Goal: Task Accomplishment & Management: Manage account settings

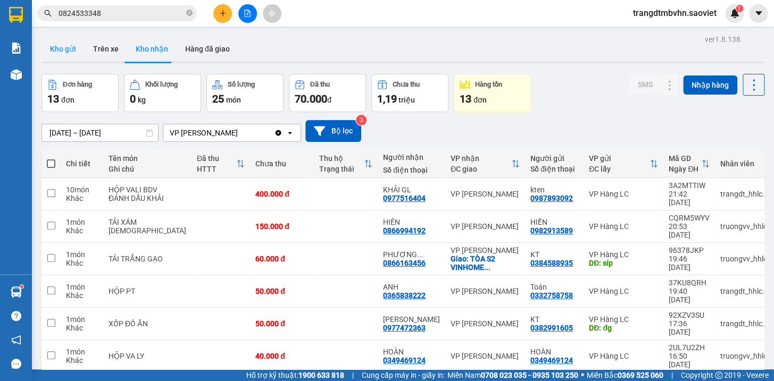
click at [67, 48] on button "Kho gửi" at bounding box center [62, 49] width 43 height 26
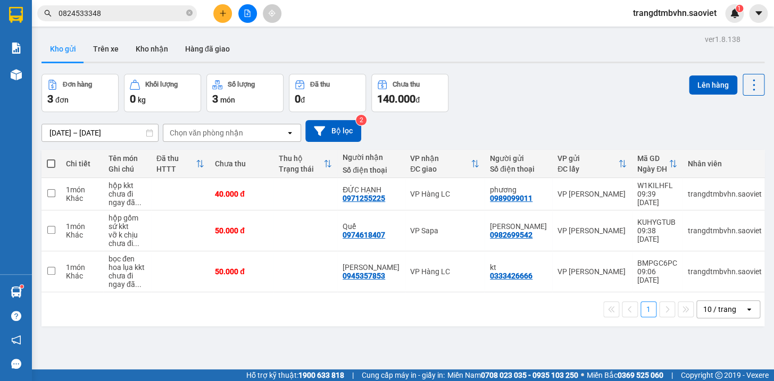
click at [53, 166] on span at bounding box center [51, 163] width 9 height 9
click at [51, 158] on input "checkbox" at bounding box center [51, 158] width 0 height 0
checkbox input "true"
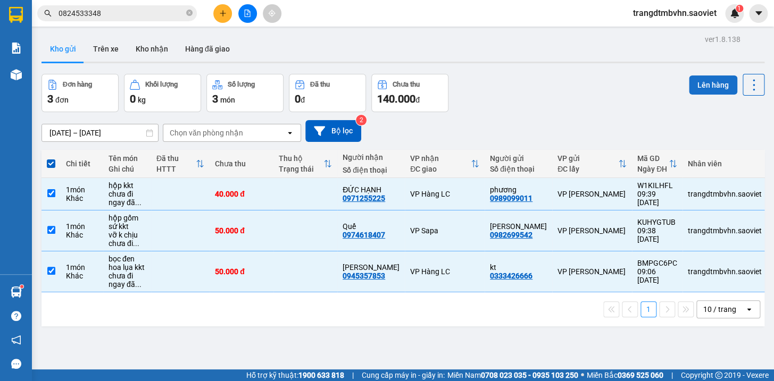
click at [705, 88] on button "Lên hàng" at bounding box center [713, 84] width 48 height 19
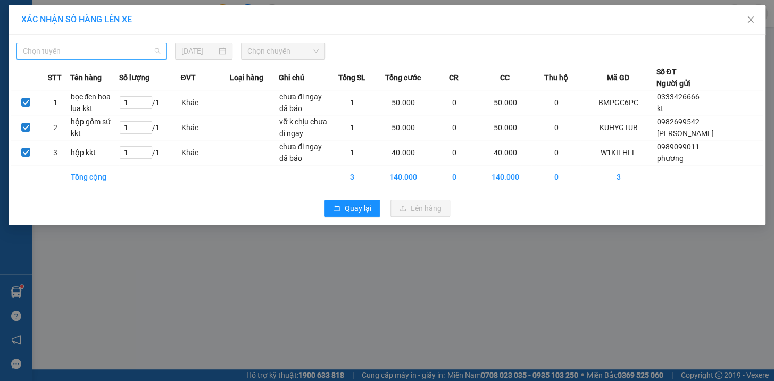
click at [138, 52] on span "Chọn tuyến" at bounding box center [91, 51] width 137 height 16
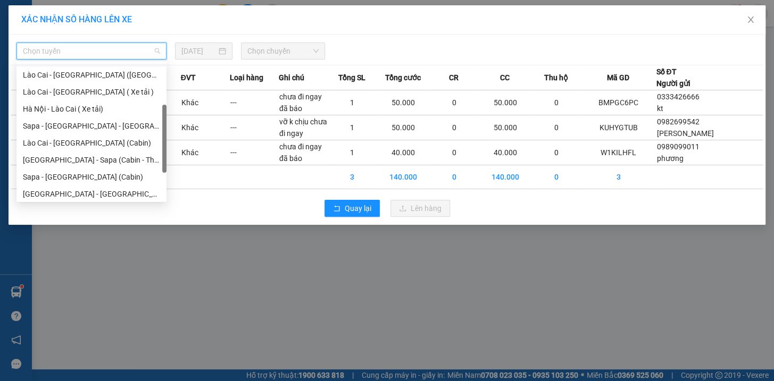
scroll to position [85, 0]
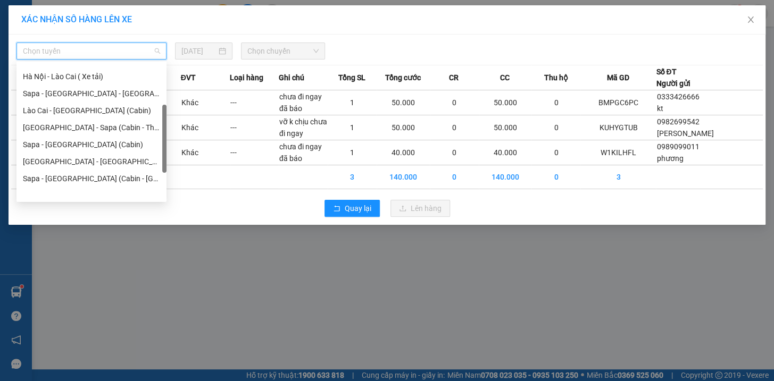
drag, startPoint x: 162, startPoint y: 106, endPoint x: 162, endPoint y: 183, distance: 77.1
click at [162, 173] on div at bounding box center [164, 139] width 4 height 68
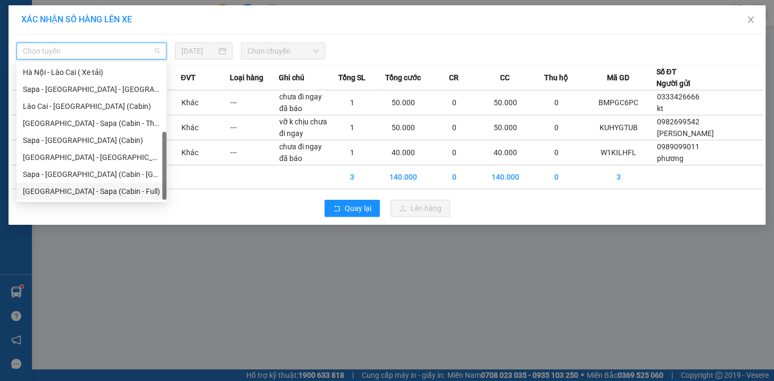
click at [124, 194] on div "[GEOGRAPHIC_DATA] - Sapa (Cabin - Full)" at bounding box center [91, 192] width 137 height 12
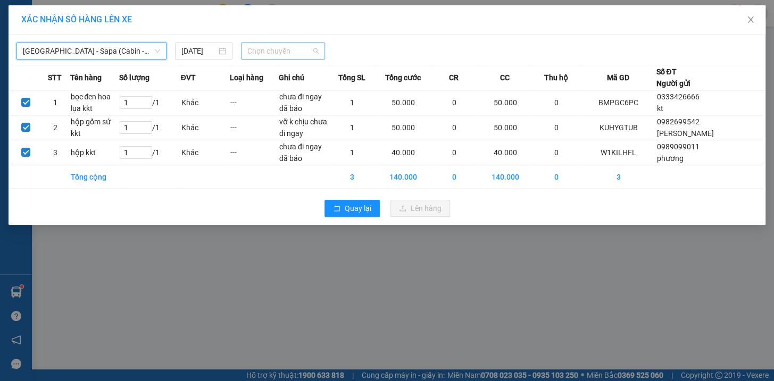
click at [297, 49] on span "Chọn chuyến" at bounding box center [282, 51] width 71 height 16
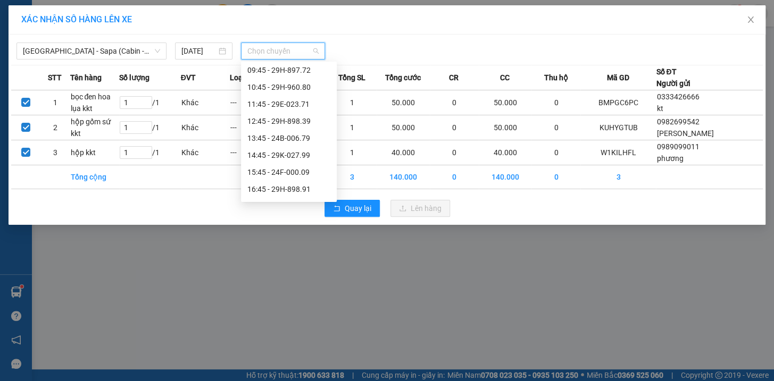
scroll to position [66, 0]
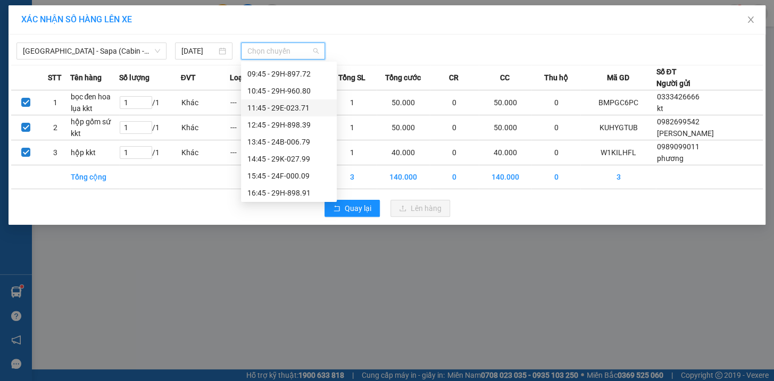
click at [307, 105] on div "11:45 - 29E-023.71" at bounding box center [288, 108] width 83 height 12
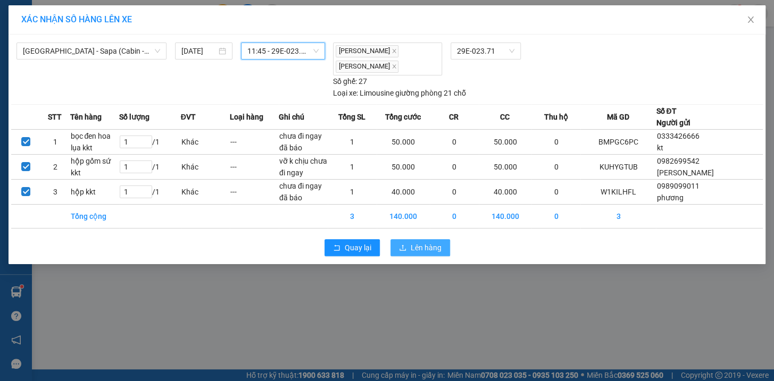
click at [431, 239] on button "Lên hàng" at bounding box center [420, 247] width 60 height 17
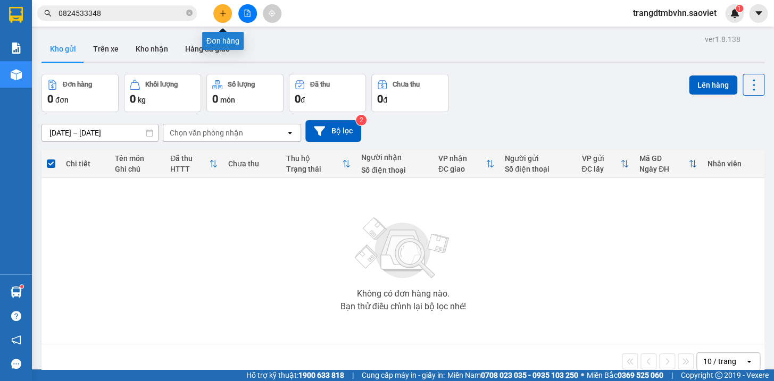
click at [225, 12] on icon "plus" at bounding box center [222, 13] width 7 height 7
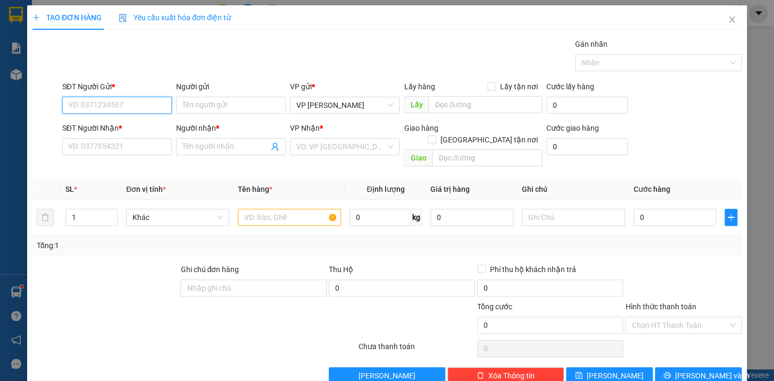
click at [71, 107] on input "SĐT Người Gửi *" at bounding box center [117, 105] width 110 height 17
click at [95, 122] on div "0385535183 - Tỉnh Tháo Lắp" at bounding box center [116, 127] width 96 height 12
type input "0385535183"
type input "Tỉnh Tháo Lắp"
type input "0981991055"
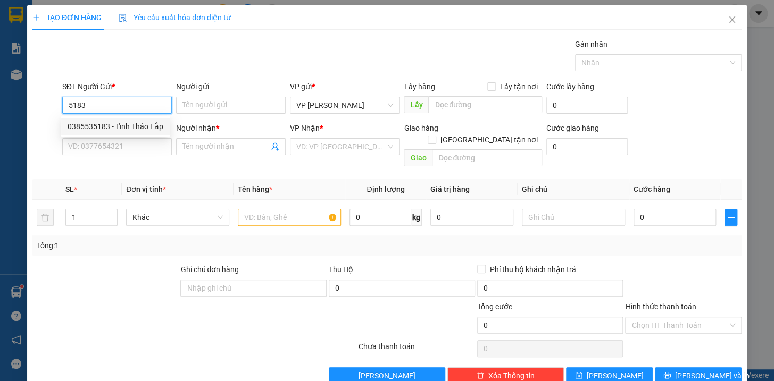
type input "NAM"
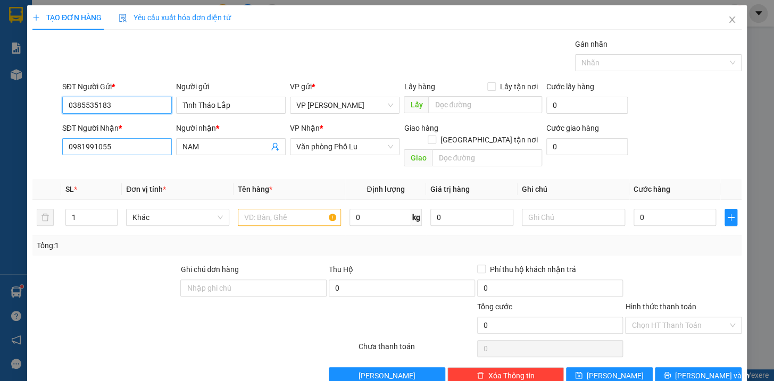
type input "0385535183"
click at [120, 152] on input "0981991055" at bounding box center [117, 146] width 110 height 17
type input "0"
type input "0868999886"
click at [129, 170] on div "0868999886 - BS Hương" at bounding box center [116, 168] width 96 height 12
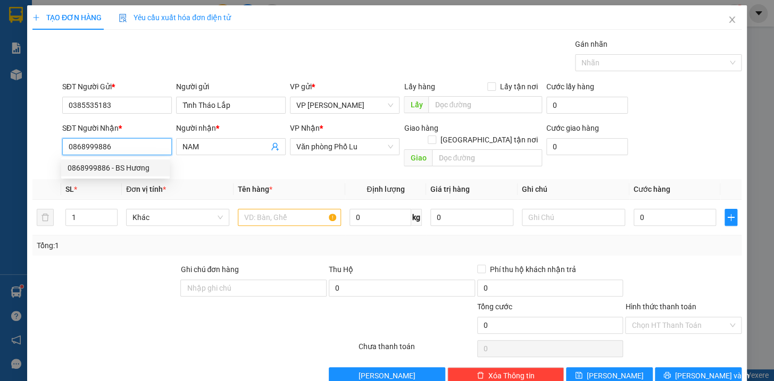
type input "BS Hương"
type input "0868999886"
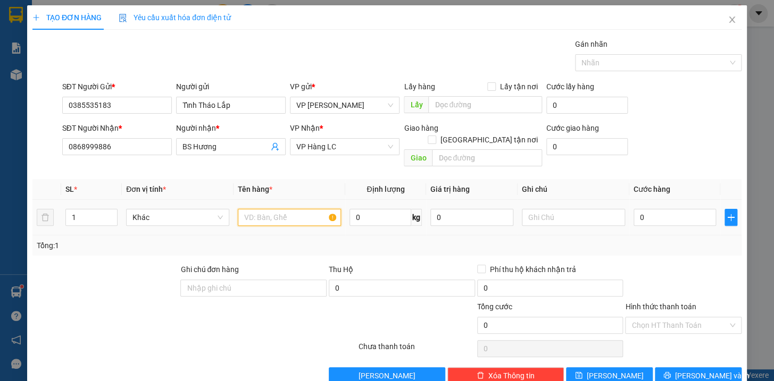
click at [240, 209] on input "text" at bounding box center [289, 217] width 103 height 17
type input "hộp trắng răng kkt"
click at [674, 209] on input "0" at bounding box center [674, 217] width 83 height 17
type input "4"
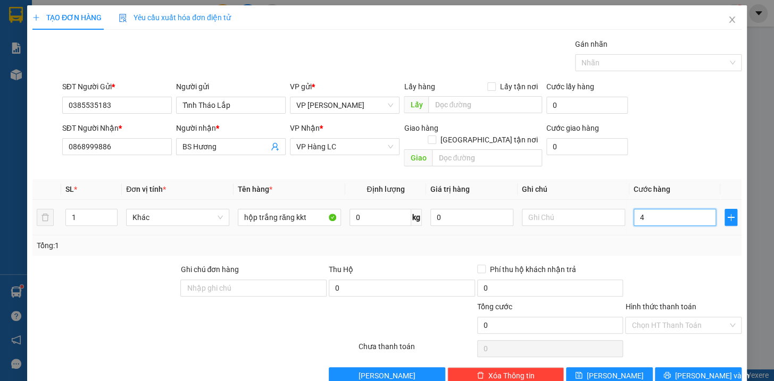
type input "4"
type input "40"
type input "400"
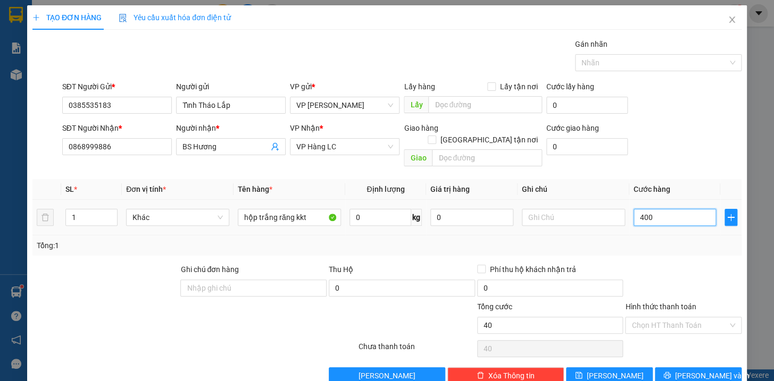
type input "400"
type input "4.000"
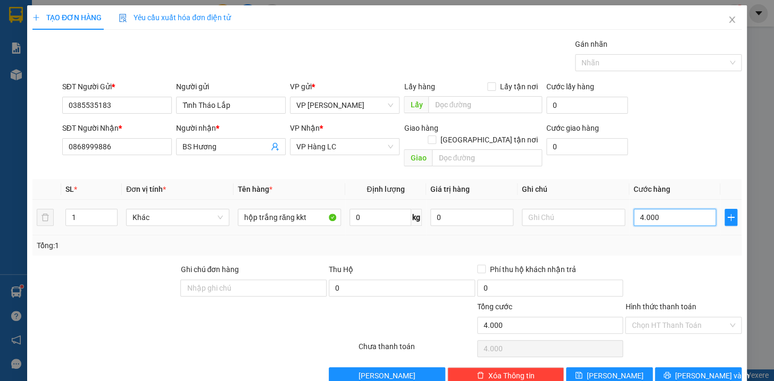
type input "40.000"
click at [674, 317] on input "Hình thức thanh toán" at bounding box center [679, 325] width 96 height 16
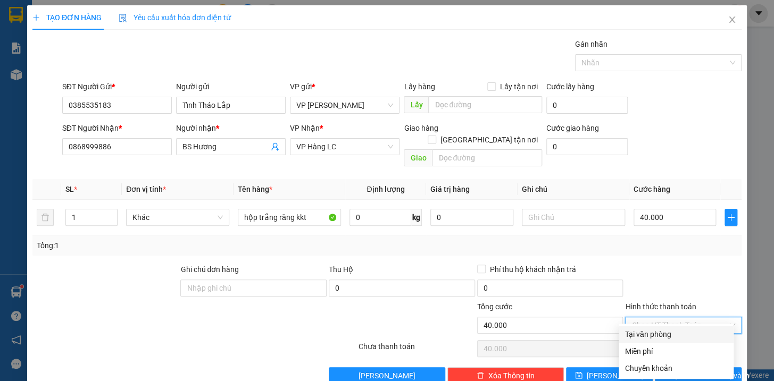
click at [665, 332] on div "Tại văn phòng" at bounding box center [676, 335] width 102 height 12
type input "0"
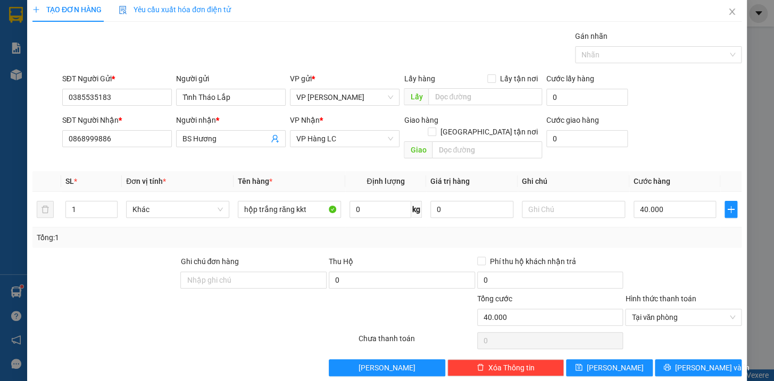
scroll to position [11, 0]
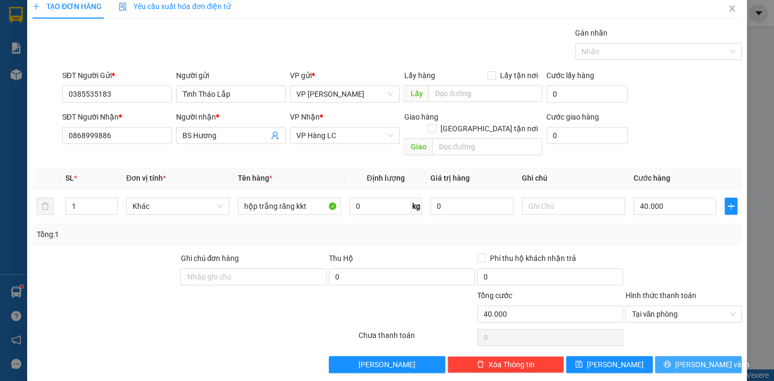
click at [706, 359] on span "[PERSON_NAME] và In" at bounding box center [712, 365] width 74 height 12
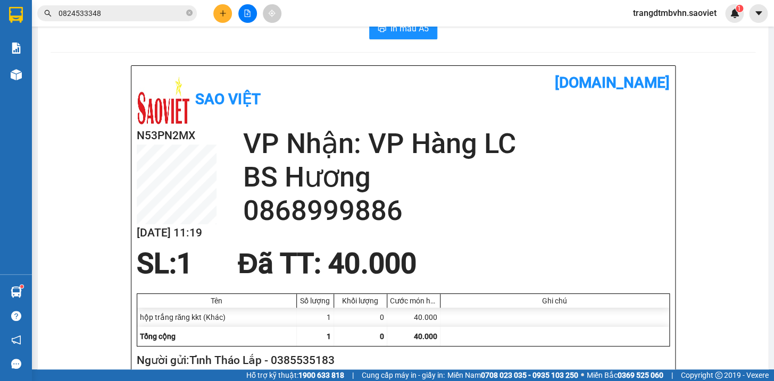
scroll to position [42, 0]
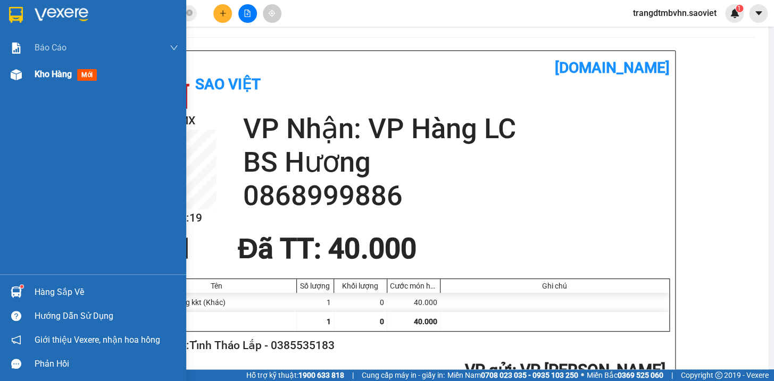
click at [43, 76] on span "Kho hàng" at bounding box center [53, 74] width 37 height 10
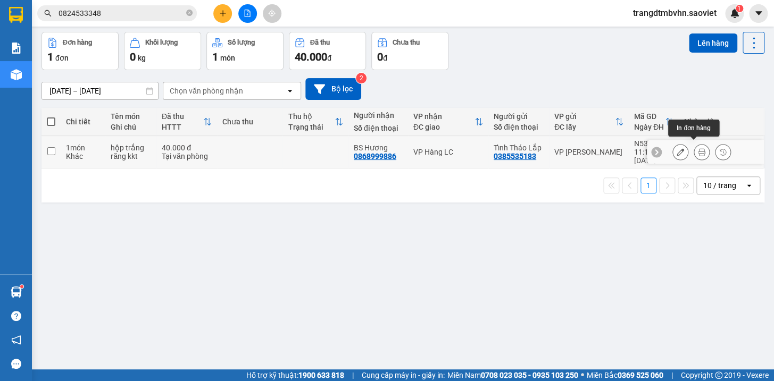
click at [698, 149] on icon at bounding box center [701, 151] width 7 height 7
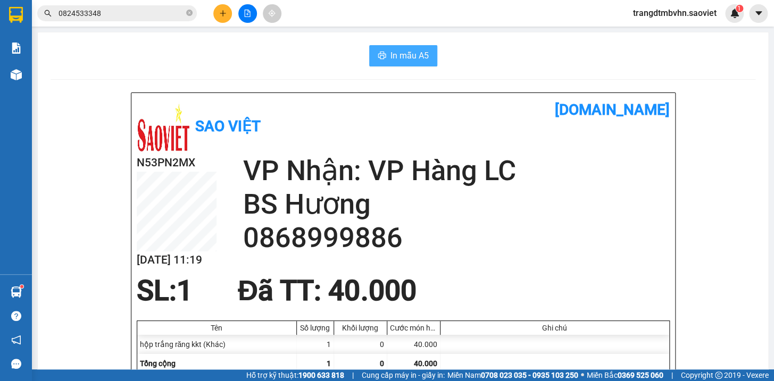
click at [423, 50] on span "In mẫu A5" at bounding box center [409, 55] width 38 height 13
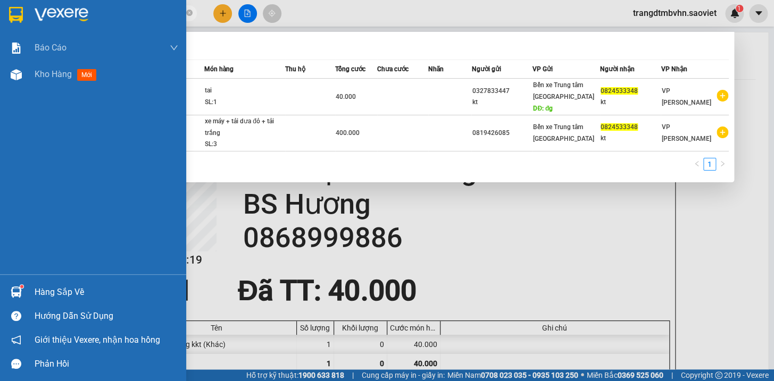
drag, startPoint x: 81, startPoint y: 13, endPoint x: 0, endPoint y: -19, distance: 86.9
click at [0, 0] on html "Kết quả tìm kiếm ( 2 ) Bộ lọc Mã ĐH Trạng thái Món hàng Thu hộ Tổng cước Chưa c…" at bounding box center [387, 190] width 774 height 381
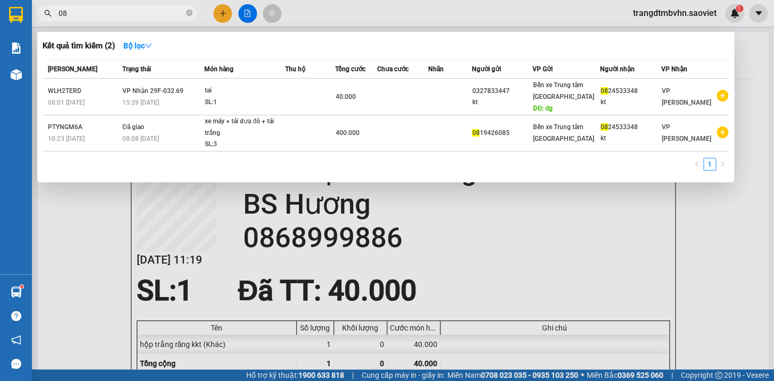
click at [69, 11] on input "08" at bounding box center [120, 13] width 125 height 12
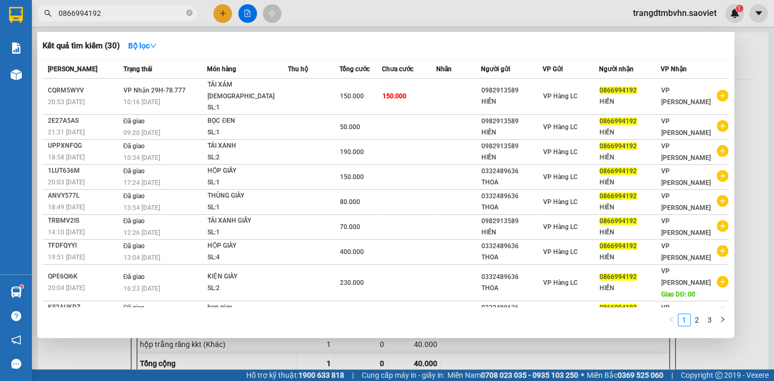
type input "0866994192"
click at [739, 53] on div at bounding box center [387, 190] width 774 height 381
click at [188, 11] on icon "close-circle" at bounding box center [189, 13] width 6 height 6
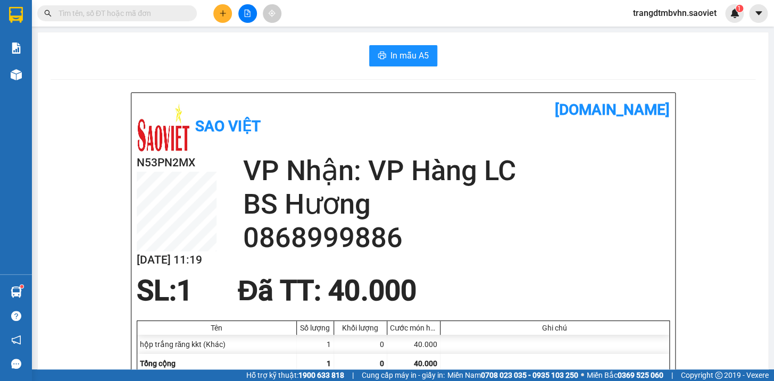
click at [177, 13] on input "text" at bounding box center [120, 13] width 125 height 12
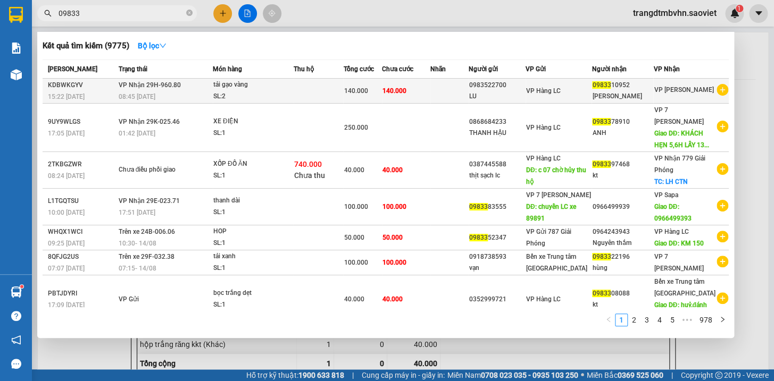
type input "09833"
click at [606, 91] on div "[PERSON_NAME]" at bounding box center [622, 96] width 61 height 11
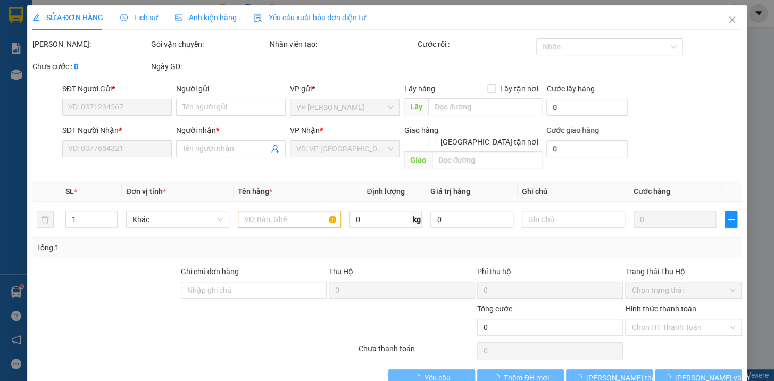
type input "0983522700"
type input "LU"
type input "0983310952"
type input "[PERSON_NAME]"
type input "140.000"
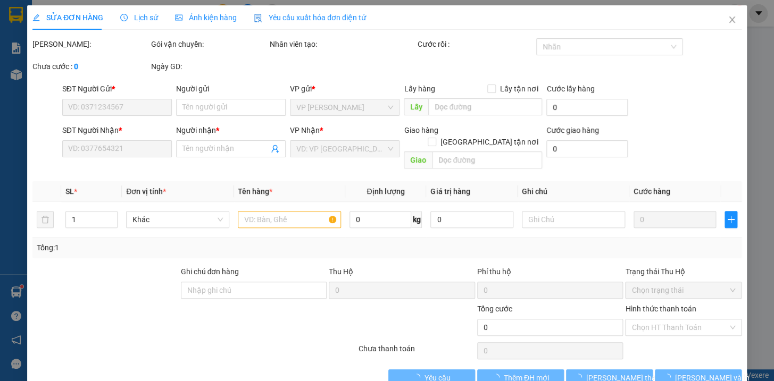
type input "140.000"
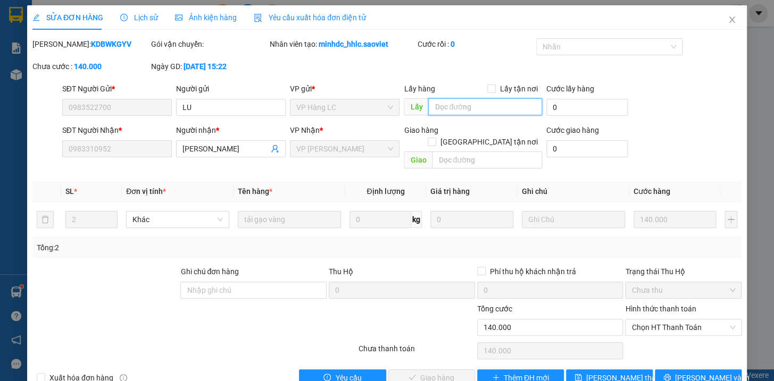
click at [499, 111] on input "text" at bounding box center [485, 106] width 114 height 17
click at [661, 320] on span "Chọn HT Thanh Toán" at bounding box center [683, 328] width 104 height 16
type input "lấy trước 1 bao"
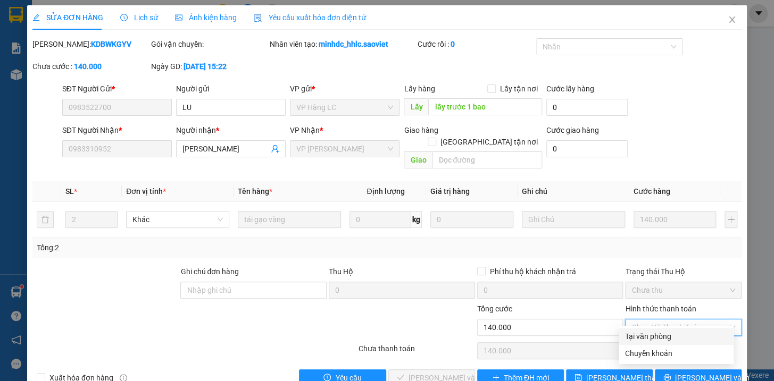
click at [665, 338] on div "Tại văn phòng" at bounding box center [676, 337] width 102 height 12
type input "0"
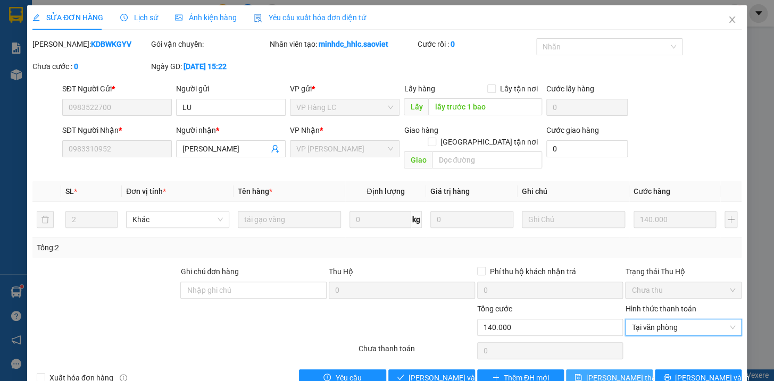
click at [615, 372] on span "[PERSON_NAME] thay đổi" at bounding box center [628, 378] width 85 height 12
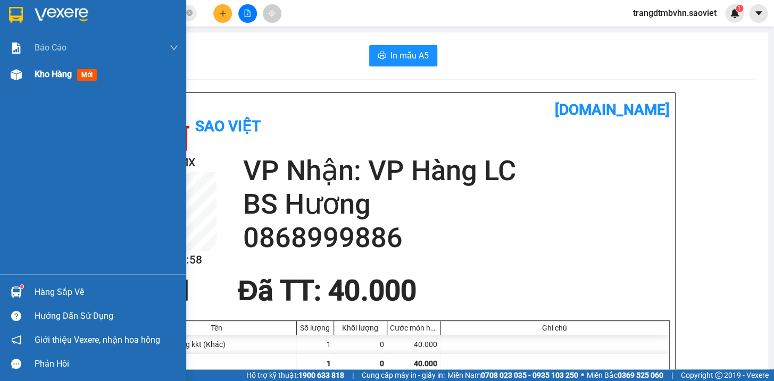
click at [51, 74] on span "Kho hàng" at bounding box center [53, 74] width 37 height 10
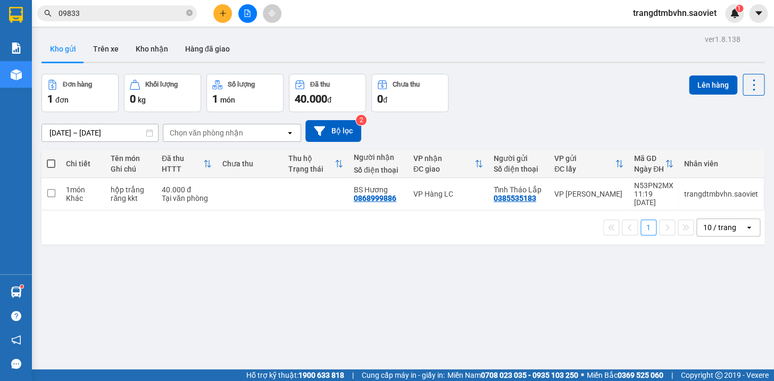
click at [49, 159] on label at bounding box center [51, 163] width 9 height 11
click at [51, 158] on input "checkbox" at bounding box center [51, 158] width 0 height 0
checkbox input "true"
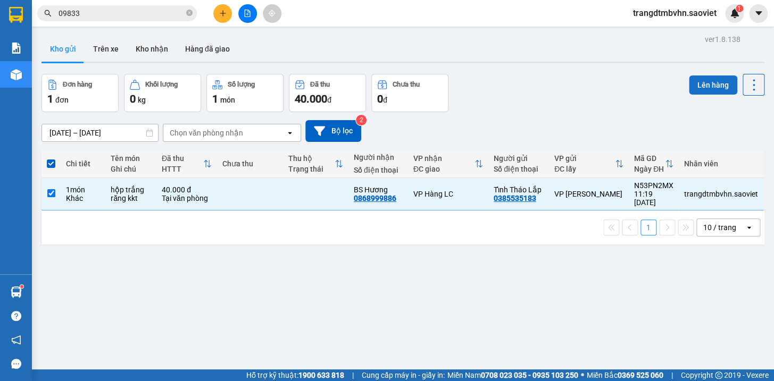
click at [692, 86] on button "Lên hàng" at bounding box center [713, 84] width 48 height 19
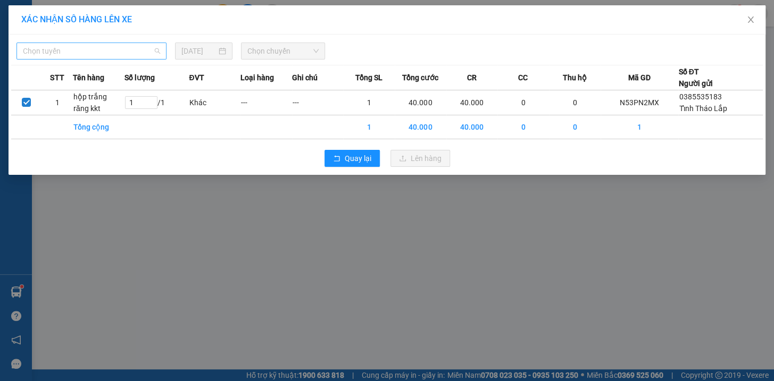
click at [80, 53] on span "Chọn tuyến" at bounding box center [91, 51] width 137 height 16
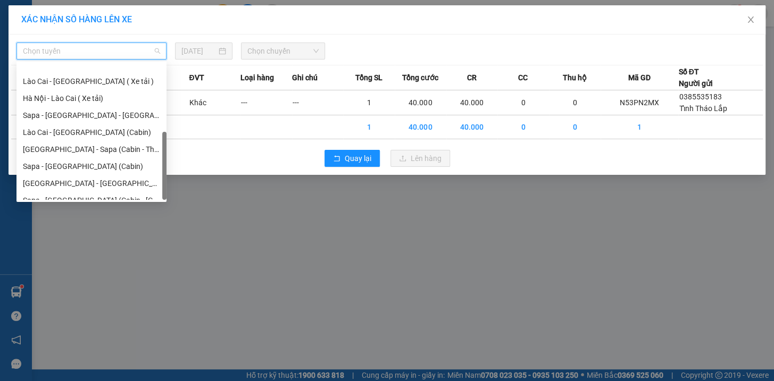
scroll to position [85, 0]
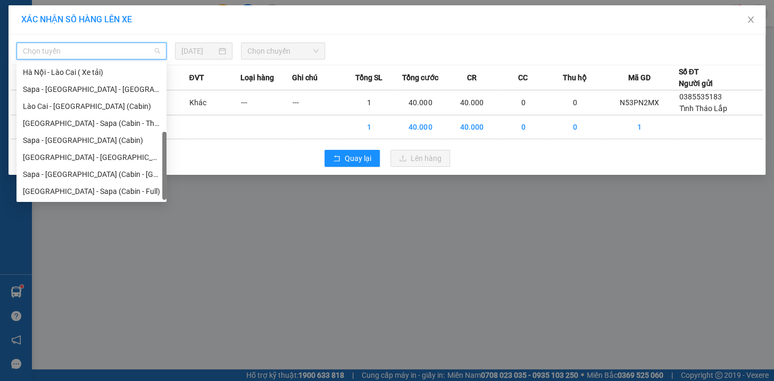
drag, startPoint x: 165, startPoint y: 115, endPoint x: 154, endPoint y: 204, distance: 89.4
click at [154, 204] on body "Kết quả tìm kiếm ( 9775 ) Bộ lọc Mã ĐH Trạng thái Món hàng Thu hộ Tổng cước Chư…" at bounding box center [387, 190] width 774 height 381
click at [108, 193] on div "[GEOGRAPHIC_DATA] - Sapa (Cabin - Full)" at bounding box center [91, 192] width 137 height 12
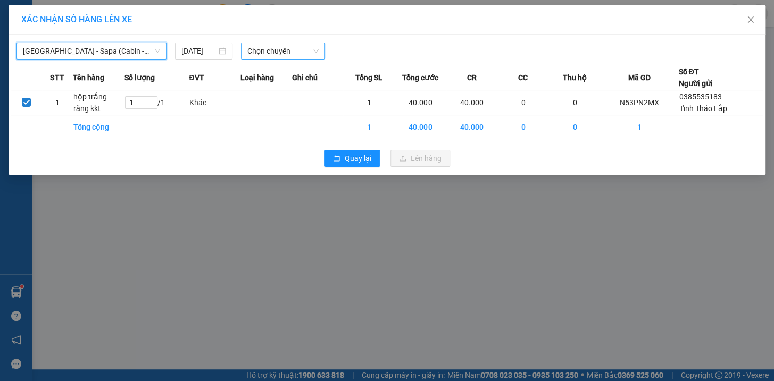
click at [286, 53] on span "Chọn chuyến" at bounding box center [282, 51] width 71 height 16
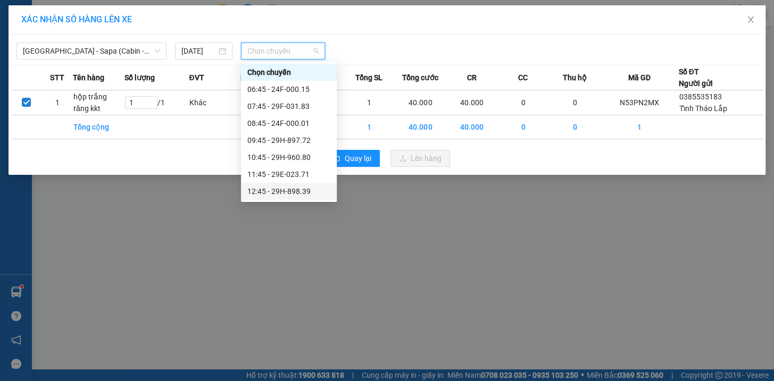
click at [303, 188] on div "12:45 - 29H-898.39" at bounding box center [288, 192] width 83 height 12
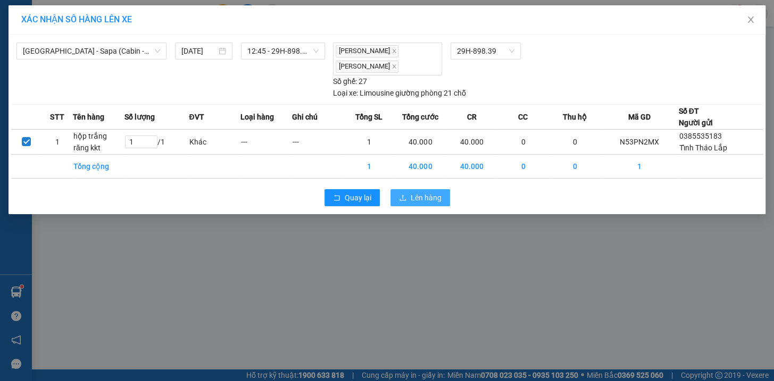
click at [442, 197] on button "Lên hàng" at bounding box center [420, 197] width 60 height 17
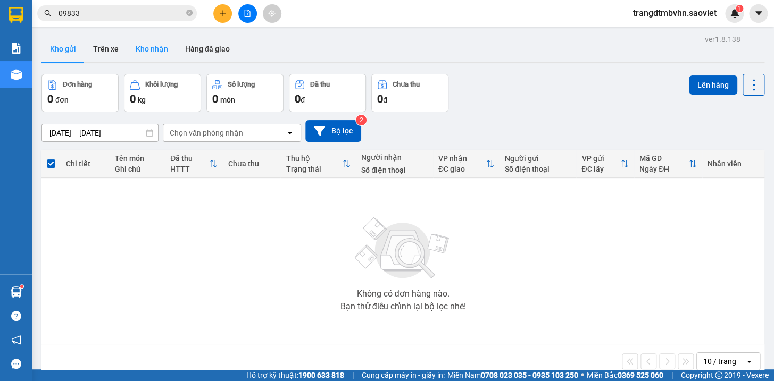
click at [148, 48] on button "Kho nhận" at bounding box center [151, 49] width 49 height 26
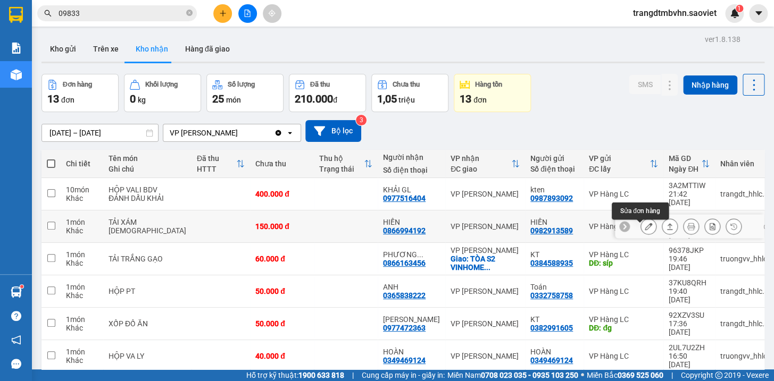
click at [644, 230] on icon at bounding box center [647, 226] width 7 height 7
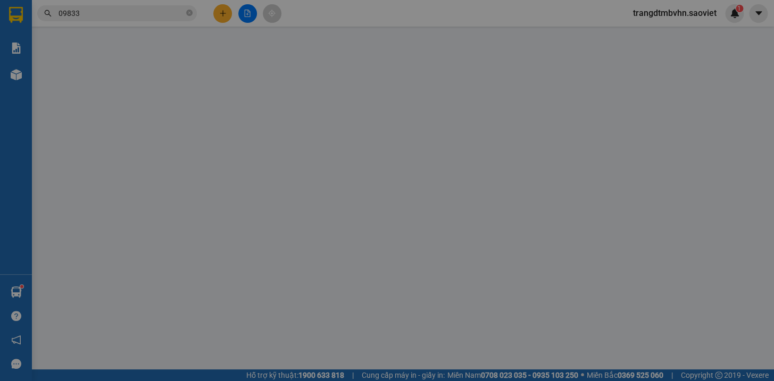
type input "0982913589"
type input "HIỀN"
type input "0866994192"
type input "HIỀN"
type input "150.000"
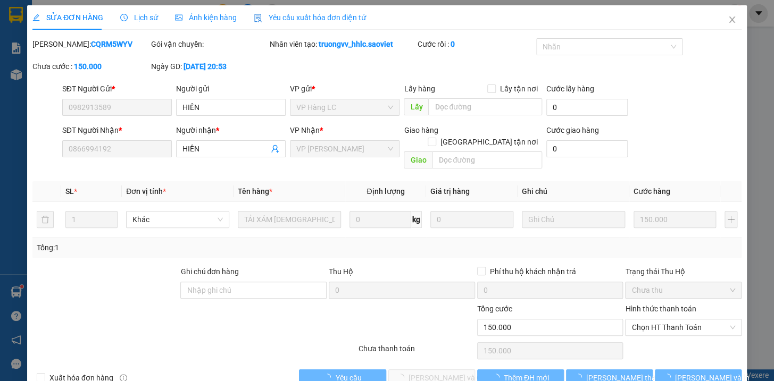
scroll to position [9, 0]
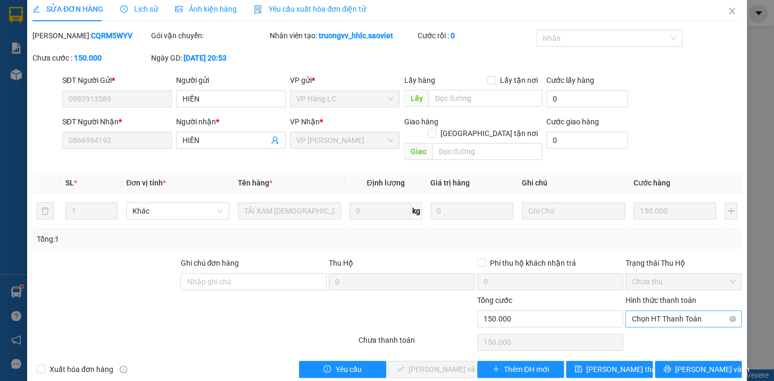
click at [667, 311] on span "Chọn HT Thanh Toán" at bounding box center [683, 319] width 104 height 16
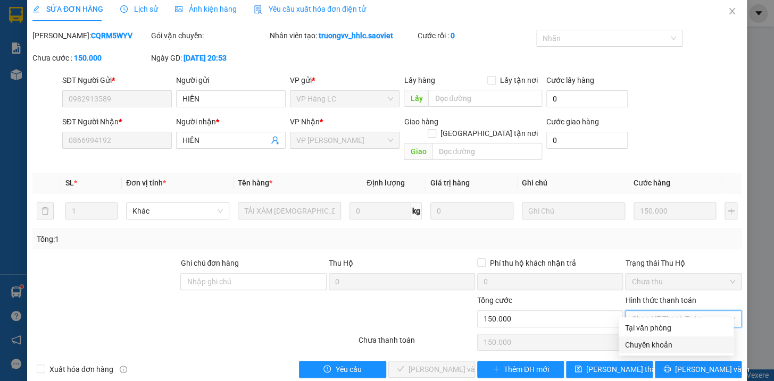
click at [653, 348] on div "Chuyển khoản" at bounding box center [676, 345] width 102 height 12
type input "0"
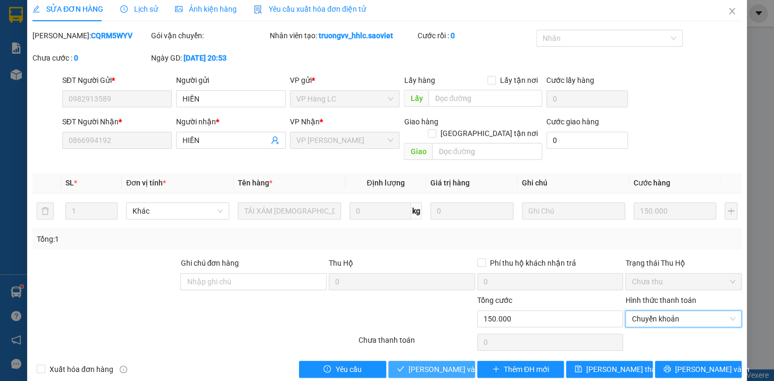
click at [457, 364] on span "[PERSON_NAME] và Giao hàng" at bounding box center [459, 370] width 102 height 12
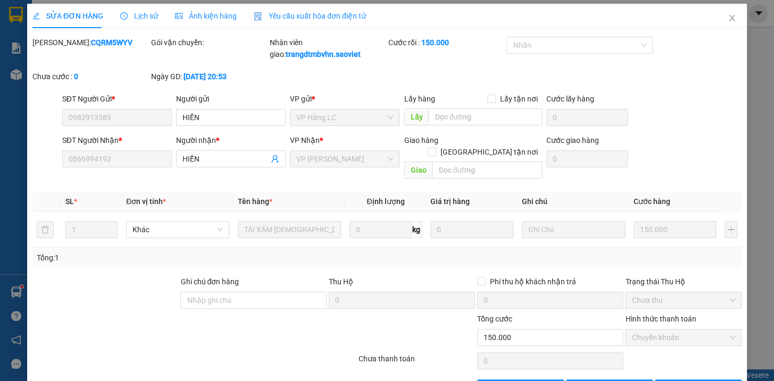
scroll to position [0, 0]
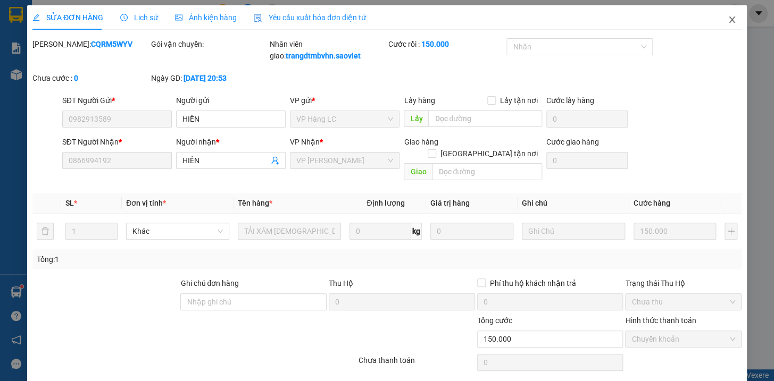
click at [727, 21] on icon "close" at bounding box center [731, 19] width 9 height 9
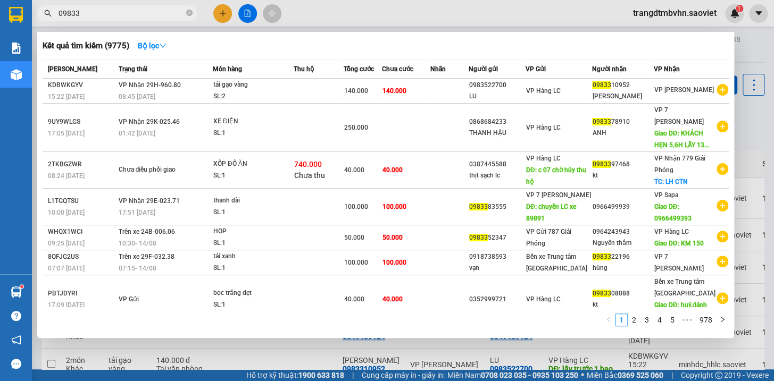
drag, startPoint x: 80, startPoint y: 12, endPoint x: 16, endPoint y: 7, distance: 64.0
click at [16, 7] on section "Kết quả tìm kiếm ( 9775 ) Bộ lọc Mã ĐH Trạng thái Món hàng Thu hộ Tổng cước Chư…" at bounding box center [387, 190] width 774 height 381
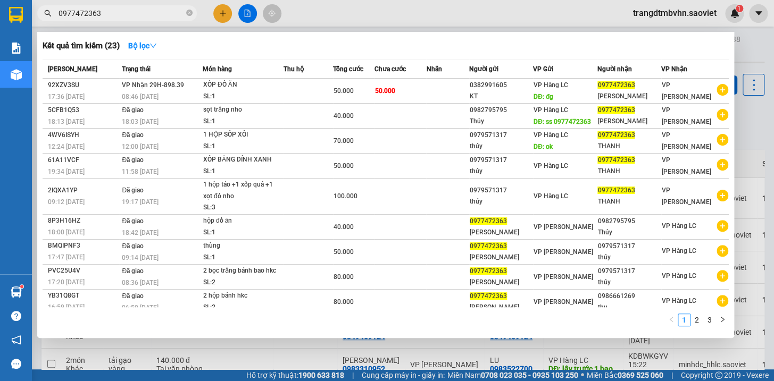
type input "0977472363"
